Goal: Information Seeking & Learning: Learn about a topic

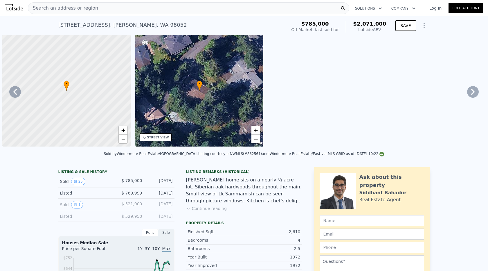
scroll to position [0, 553]
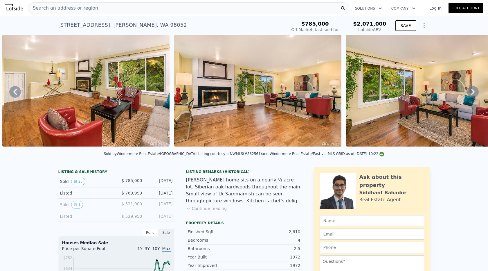
click at [103, 8] on div "Search an address or region" at bounding box center [189, 8] width 322 height 12
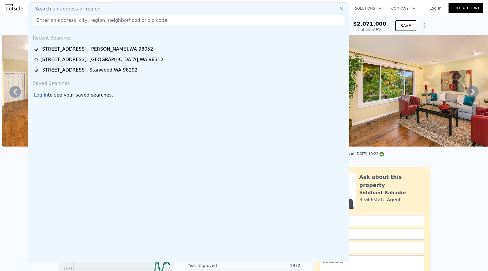
type input "3630"
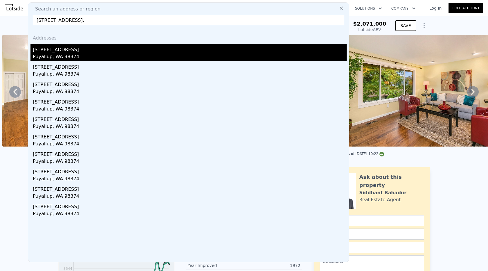
type input "[STREET_ADDRESS],"
click at [89, 53] on div "Puyallup, WA 98374" at bounding box center [190, 57] width 314 height 8
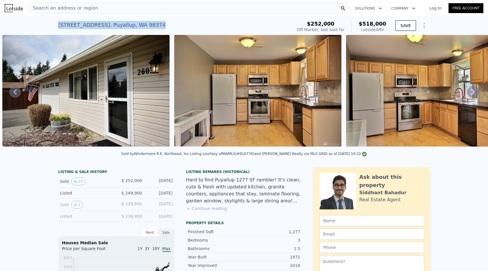
drag, startPoint x: 56, startPoint y: 24, endPoint x: 162, endPoint y: 25, distance: 105.8
click at [162, 25] on div "[STREET_ADDRESS] Sold [DATE] for $252k (~ARV $518k ) $252,000 Off Market, last …" at bounding box center [244, 25] width 488 height 19
click at [162, 21] on div "[STREET_ADDRESS] Sold [DATE] for $252k (~ARV $518k )" at bounding box center [174, 27] width 232 height 16
drag, startPoint x: 52, startPoint y: 24, endPoint x: 167, endPoint y: 28, distance: 114.8
click at [167, 28] on div "[STREET_ADDRESS] Sold [DATE] for $252k (~ARV $518k ) $252,000 Off Market, last …" at bounding box center [244, 25] width 488 height 19
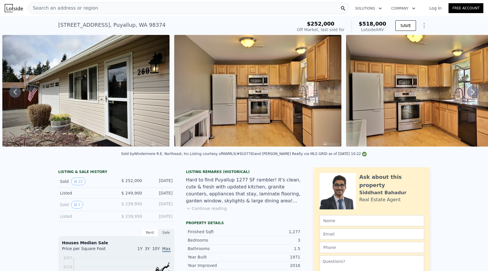
click at [167, 24] on div "[STREET_ADDRESS] Sold [DATE] for $252k (~ARV $518k )" at bounding box center [174, 27] width 232 height 16
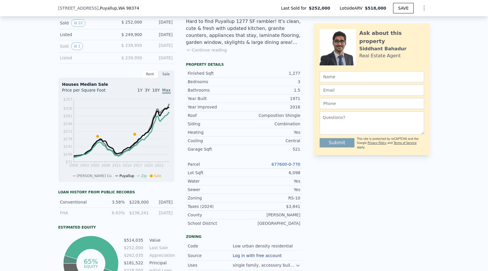
scroll to position [160, 0]
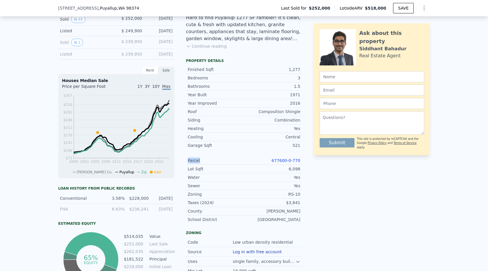
drag, startPoint x: 188, startPoint y: 160, endPoint x: 217, endPoint y: 160, distance: 29.3
click at [217, 160] on div "Parcel" at bounding box center [216, 160] width 56 height 6
click at [286, 160] on link "677600-0-770" at bounding box center [286, 160] width 29 height 5
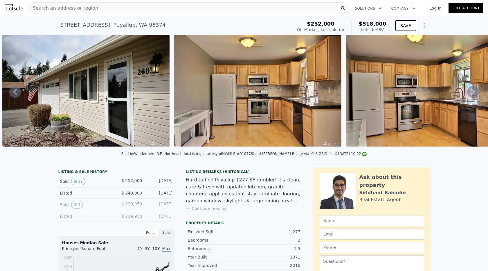
scroll to position [0, 0]
click at [112, 11] on div "Search an address or region" at bounding box center [189, 8] width 322 height 12
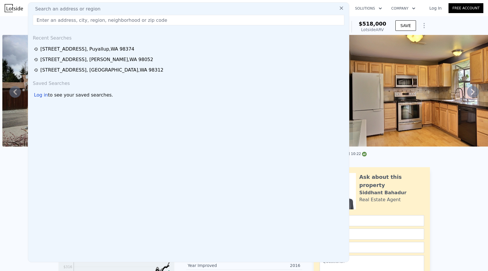
drag, startPoint x: 71, startPoint y: 9, endPoint x: 55, endPoint y: 25, distance: 22.4
click at [55, 25] on input "text" at bounding box center [189, 20] width 312 height 10
click at [55, 23] on input "text" at bounding box center [189, 20] width 312 height 10
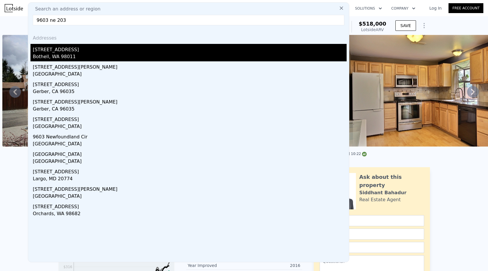
type input "9603 ne 203"
click at [117, 49] on div "[STREET_ADDRESS]" at bounding box center [190, 48] width 314 height 9
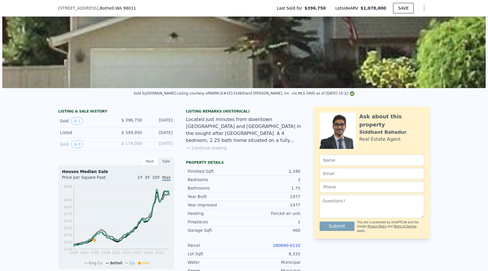
scroll to position [57, 0]
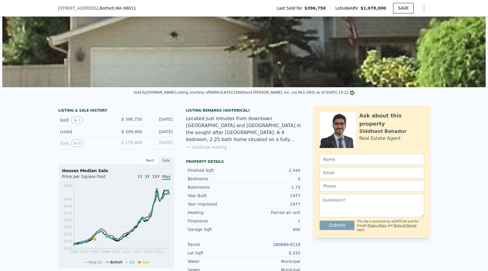
click at [280, 245] on link "280690-0110" at bounding box center [286, 244] width 27 height 5
drag, startPoint x: 135, startPoint y: 11, endPoint x: 54, endPoint y: 6, distance: 80.7
click at [54, 6] on div "[STREET_ADDRESS] Last Sold for $396,750 Lotside ARV $1,078,000 SAVE" at bounding box center [244, 8] width 488 height 17
copy div "[STREET_ADDRESS]"
